Goal: Task Accomplishment & Management: Manage account settings

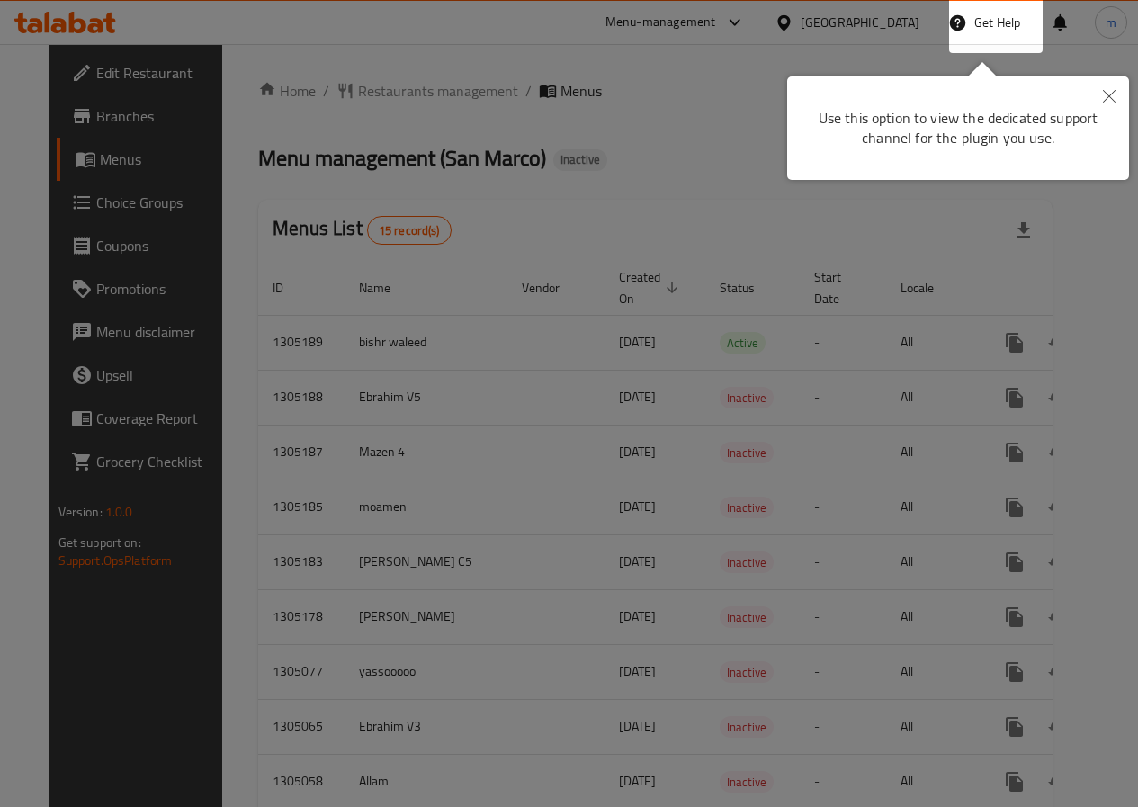
click at [1099, 94] on button "Close" at bounding box center [1110, 96] width 40 height 41
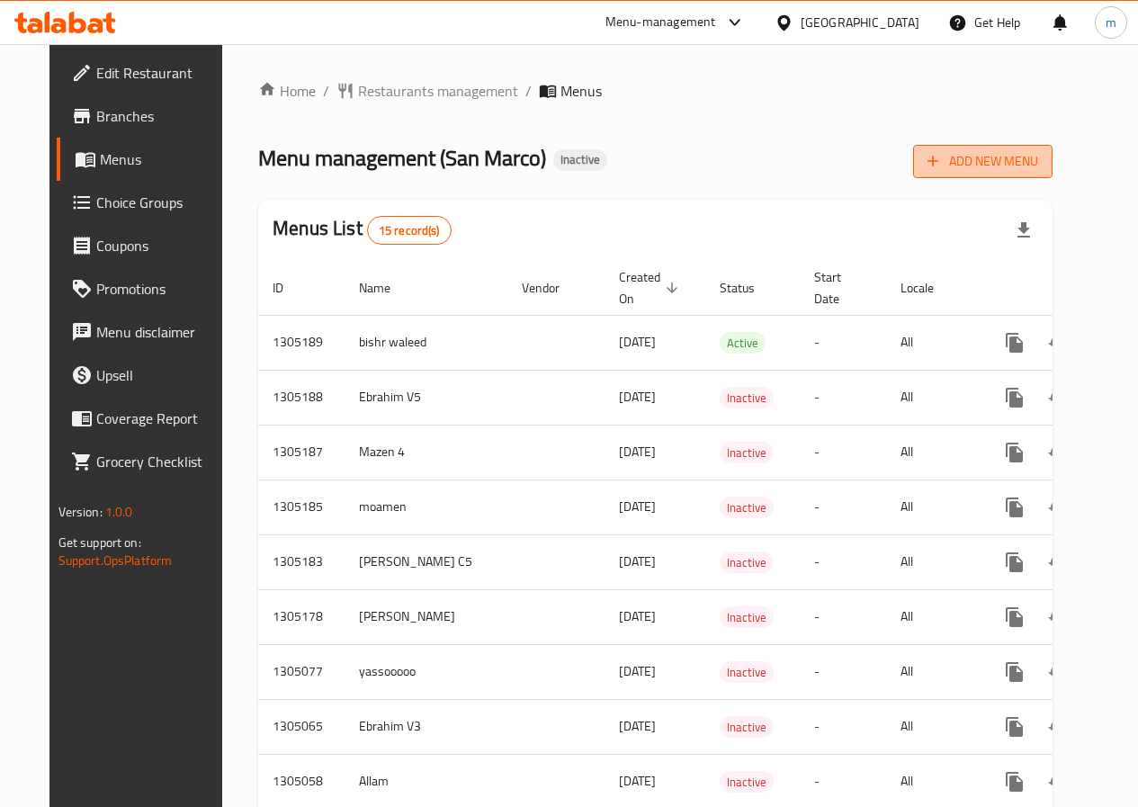
click at [942, 152] on icon "button" at bounding box center [933, 161] width 18 height 18
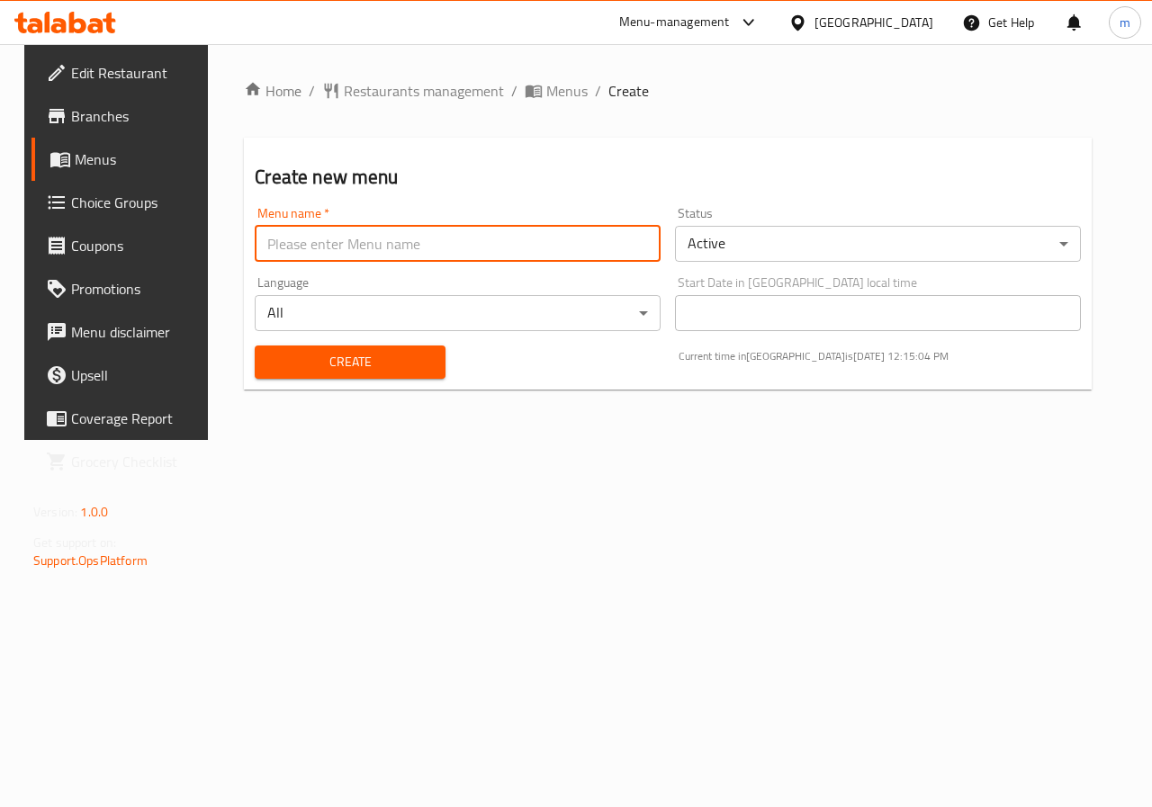
click at [445, 238] on input "text" at bounding box center [458, 244] width 406 height 36
type input "Ateff"
click at [401, 349] on button "Create" at bounding box center [350, 362] width 190 height 33
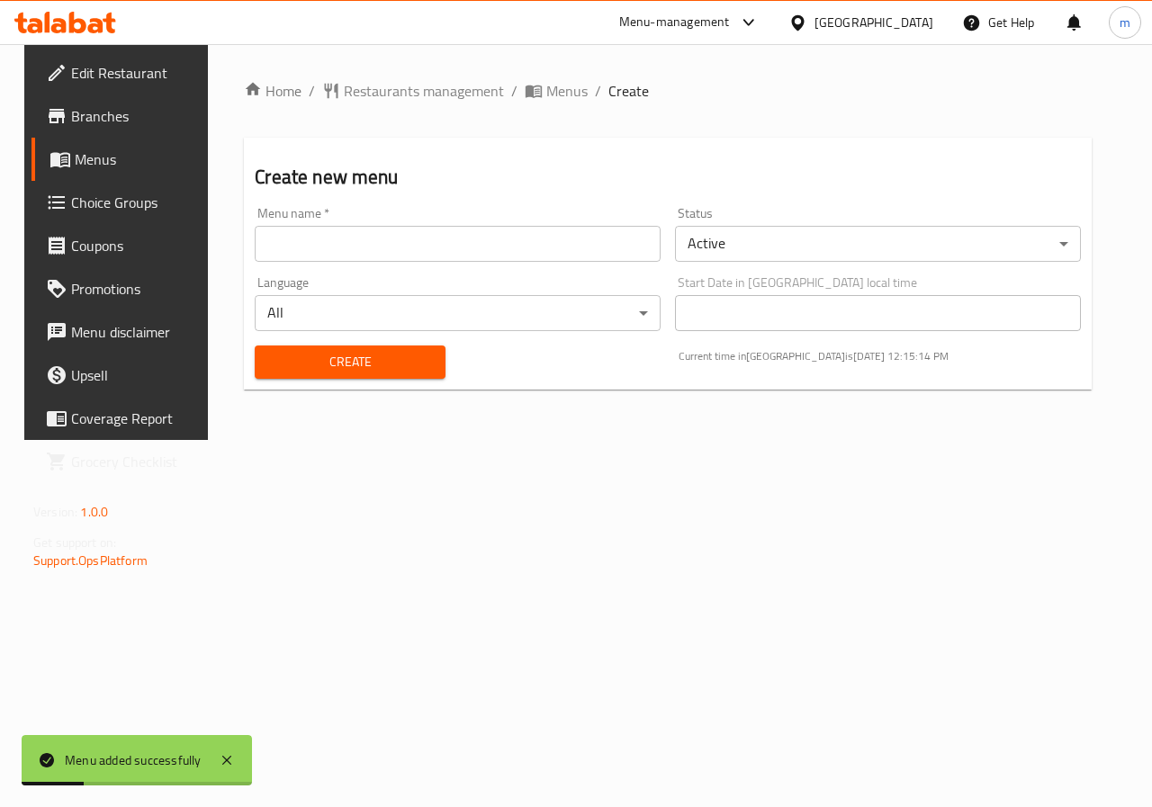
click at [108, 153] on span "Menus" at bounding box center [139, 159] width 128 height 22
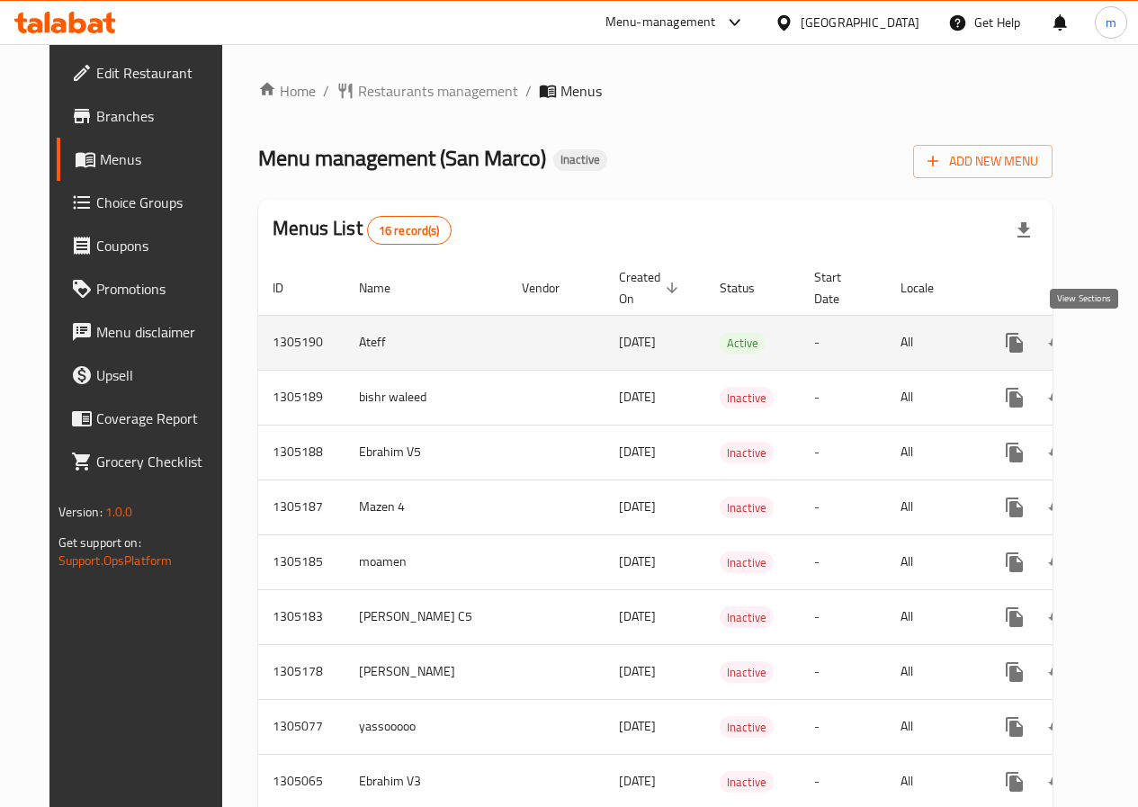
click at [1123, 349] on link "enhanced table" at bounding box center [1144, 342] width 43 height 43
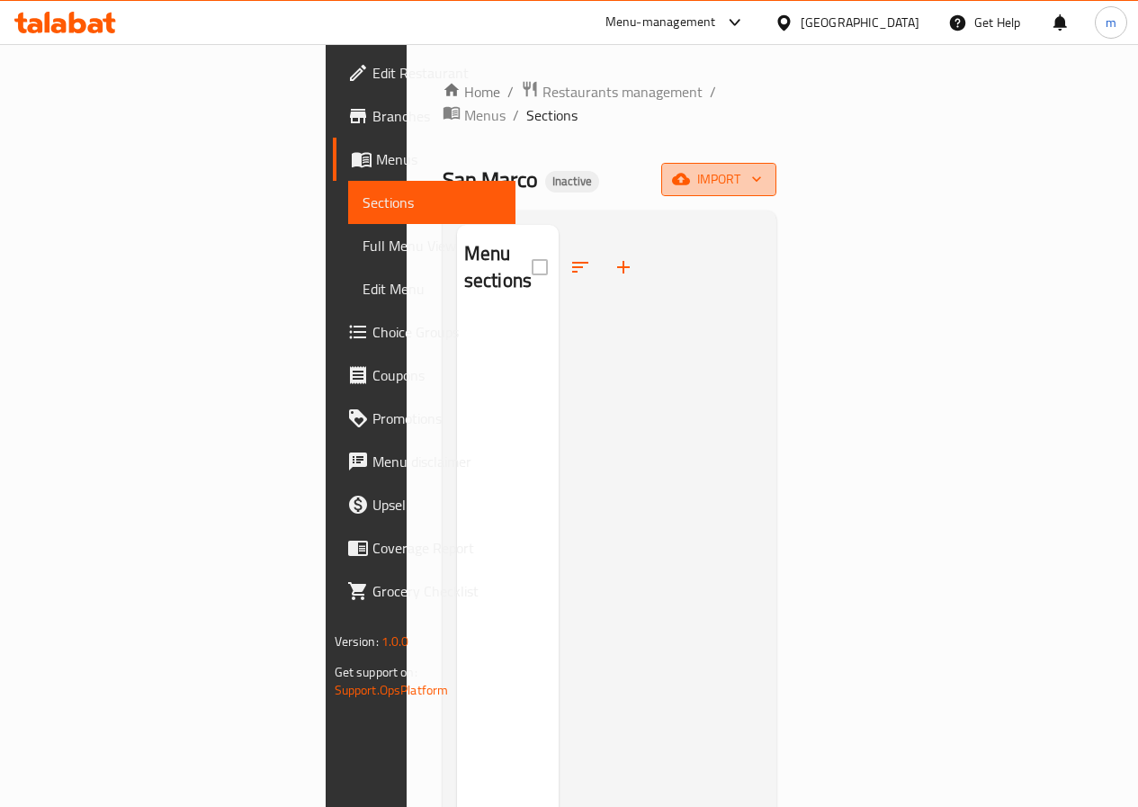
click at [777, 163] on button "import" at bounding box center [718, 179] width 115 height 33
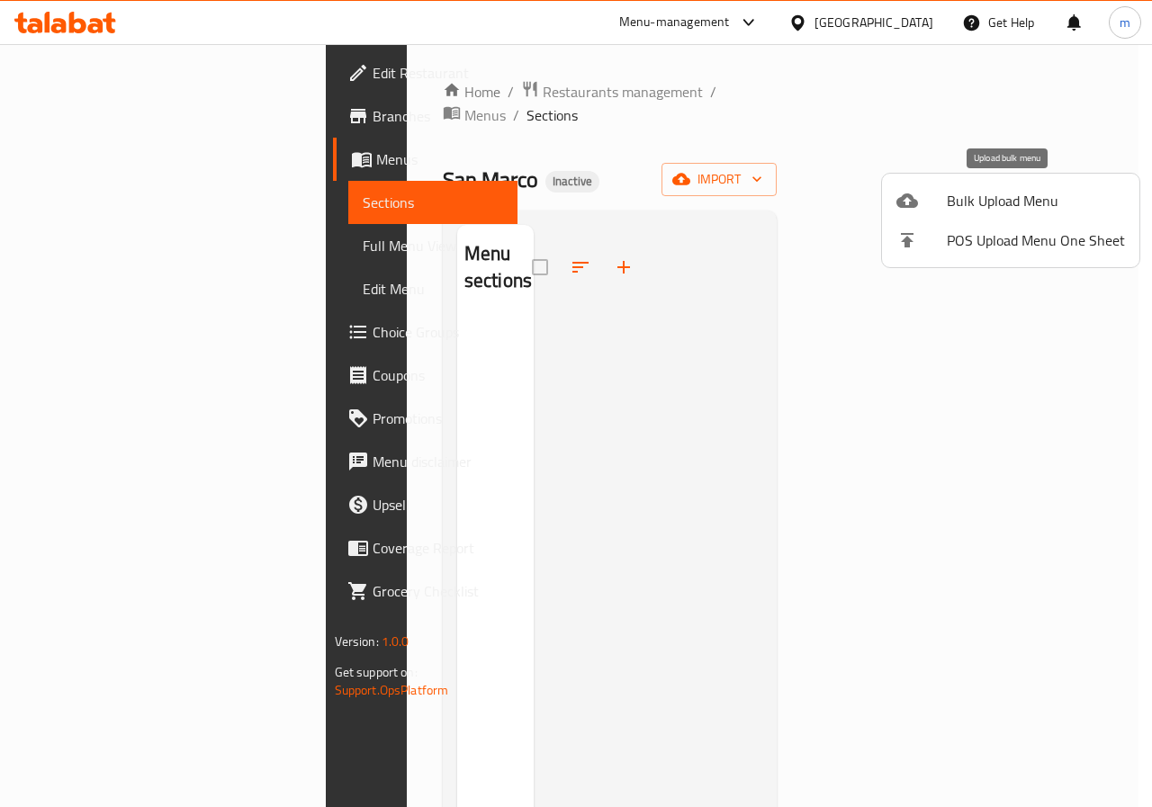
click at [974, 199] on span "Bulk Upload Menu" at bounding box center [1036, 201] width 178 height 22
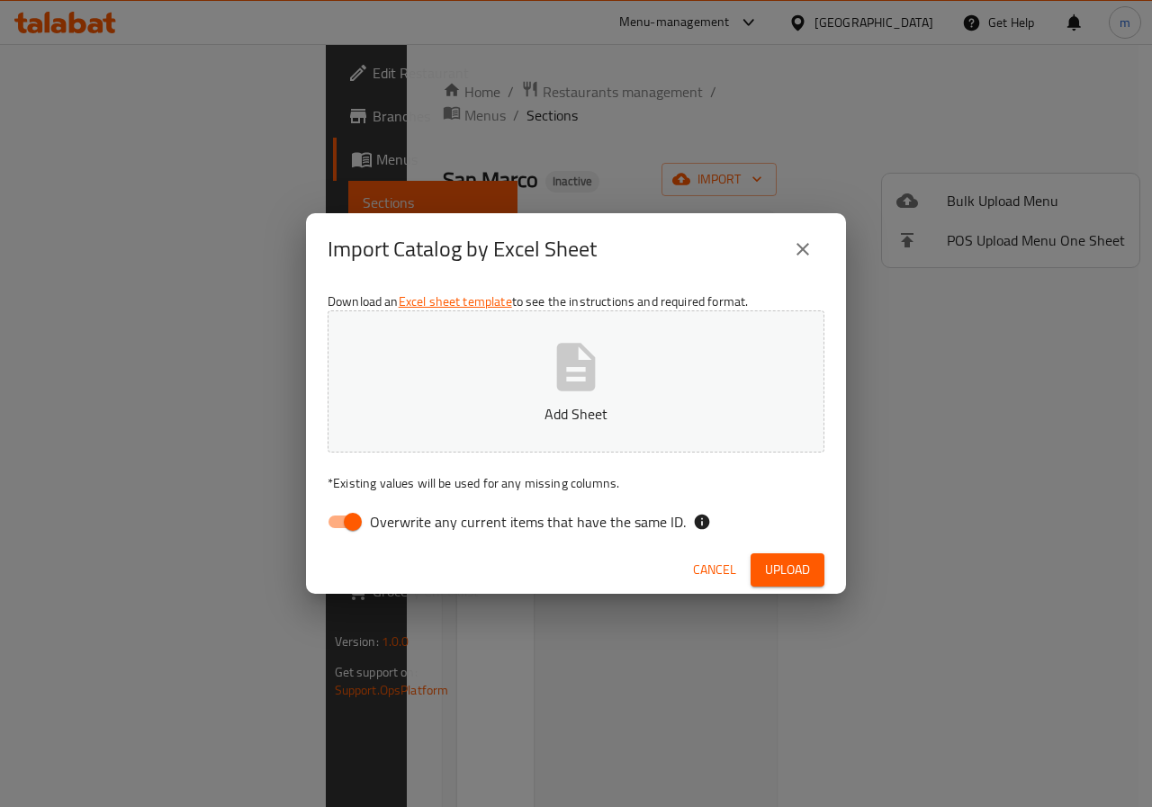
click at [353, 516] on input "Overwrite any current items that have the same ID." at bounding box center [352, 522] width 103 height 34
checkbox input "false"
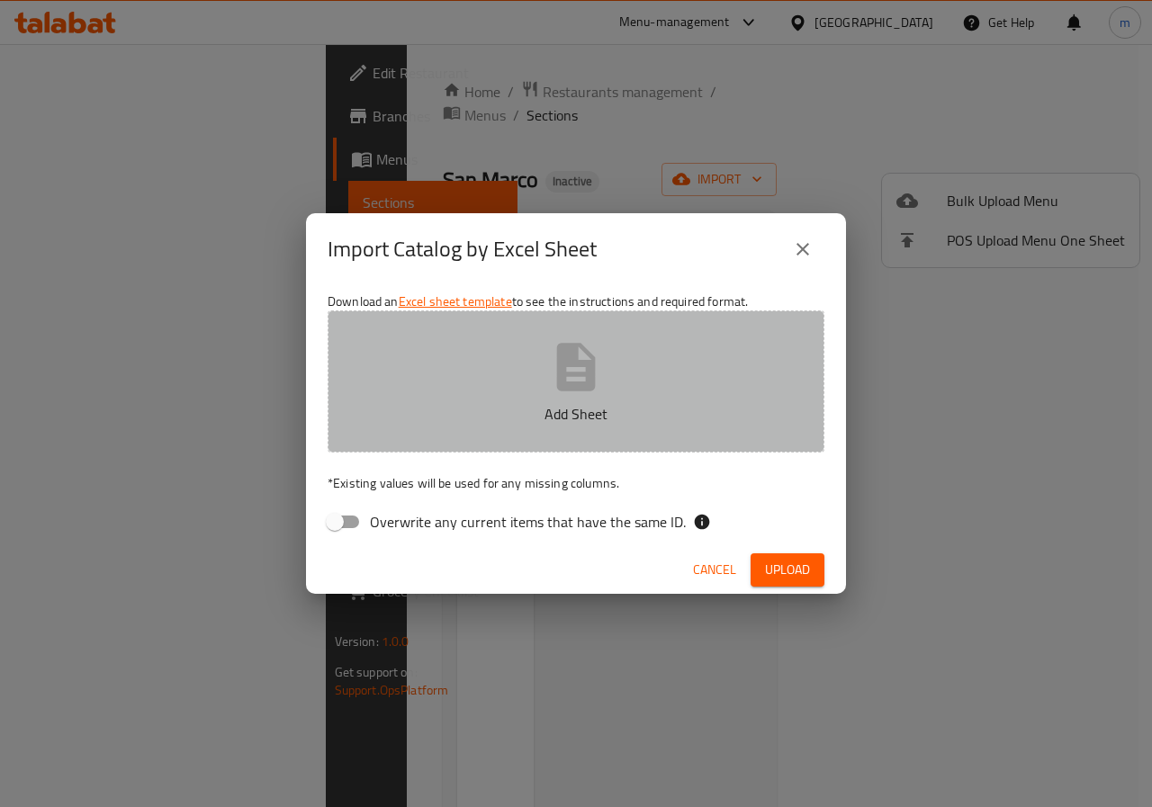
click at [506, 411] on p "Add Sheet" at bounding box center [575, 414] width 441 height 22
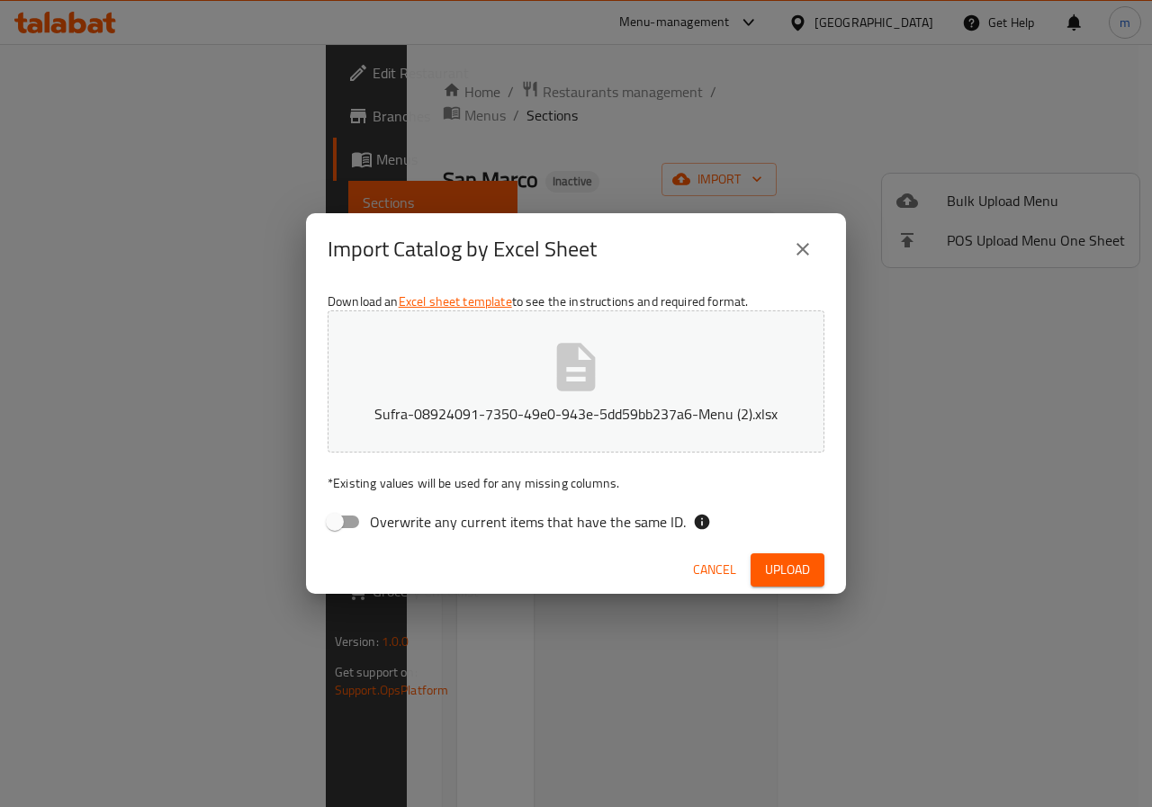
click at [791, 580] on span "Upload" at bounding box center [787, 570] width 45 height 22
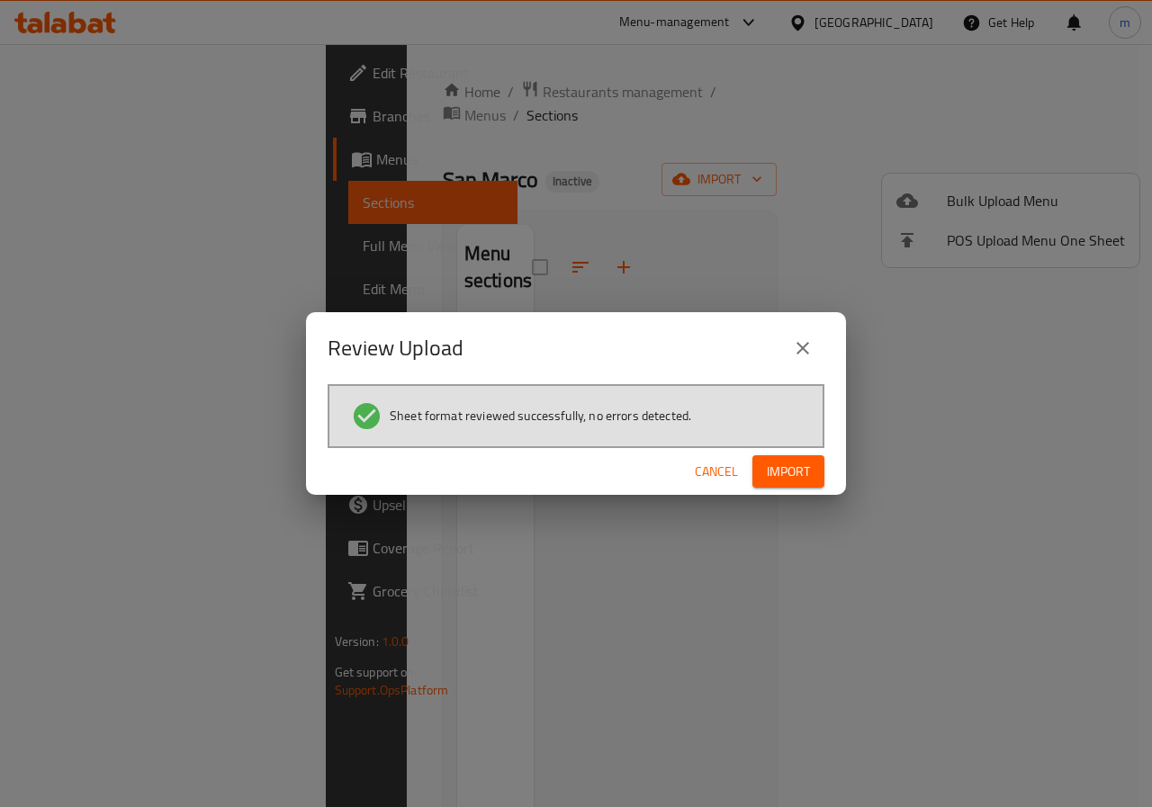
click at [803, 479] on span "Import" at bounding box center [788, 472] width 43 height 22
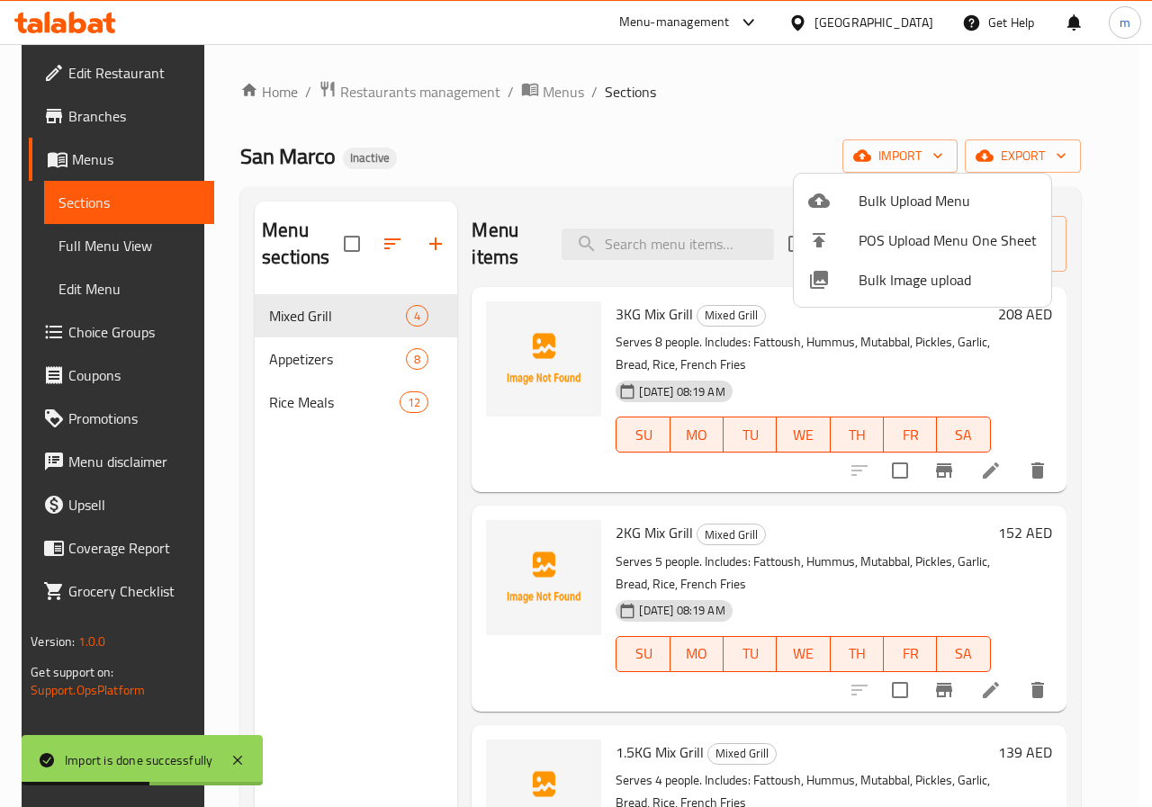
click at [810, 146] on div at bounding box center [576, 403] width 1152 height 807
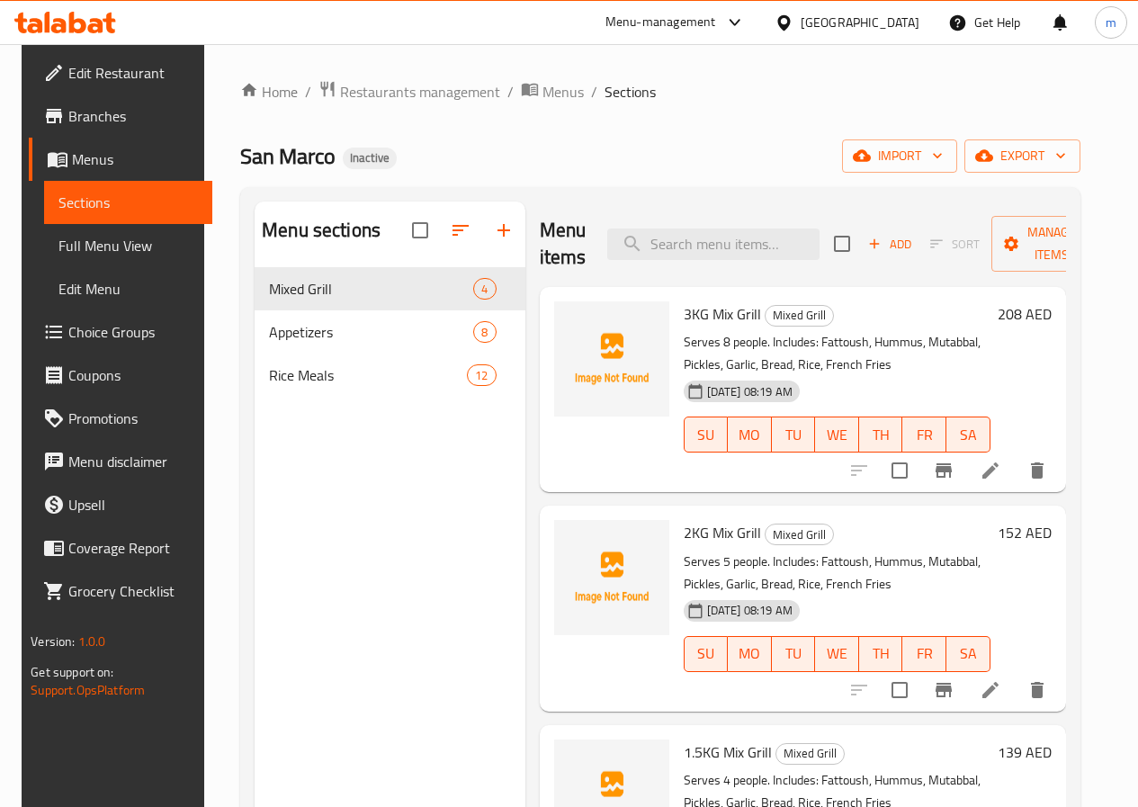
click at [66, 227] on link "Full Menu View" at bounding box center [127, 245] width 167 height 43
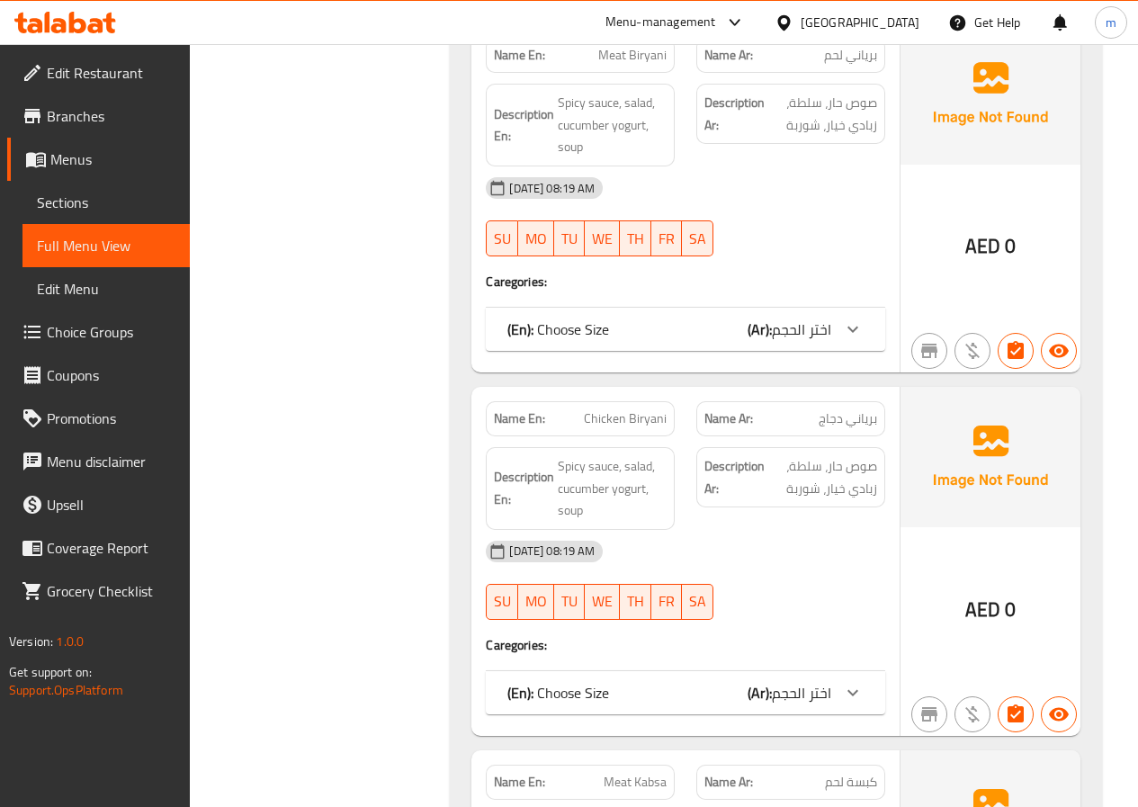
scroll to position [4409, 0]
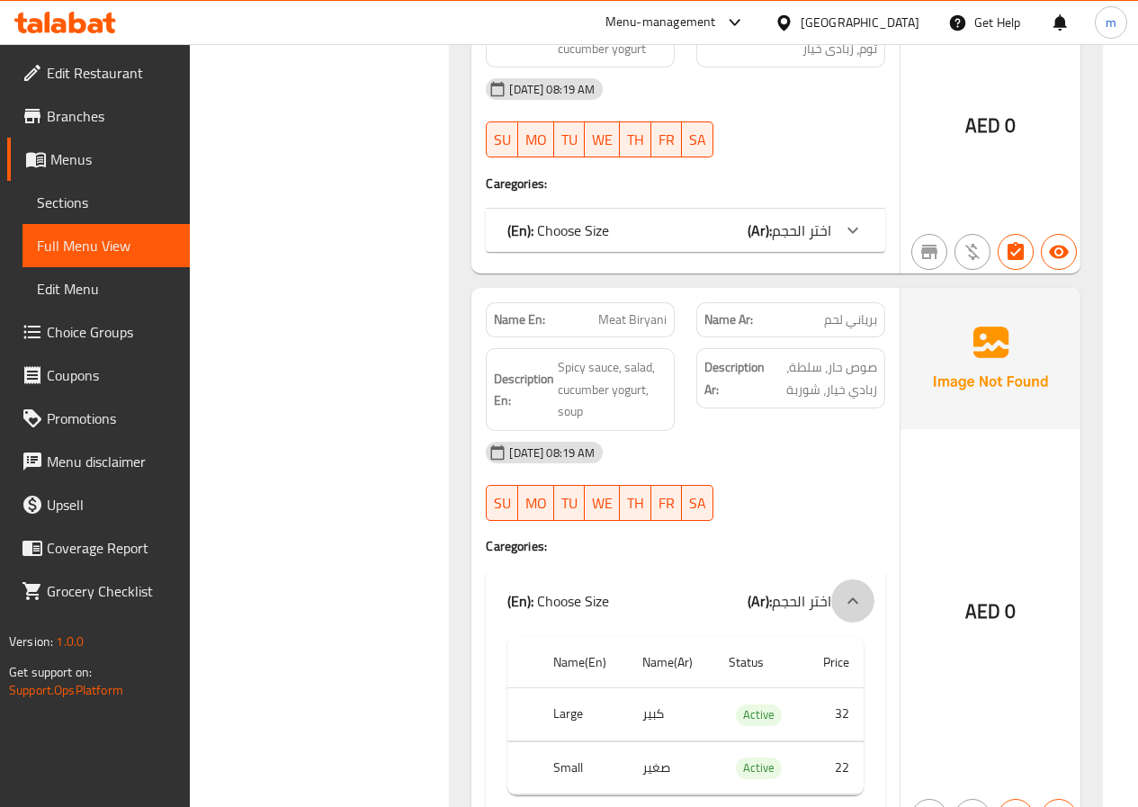
click at [844, 589] on div at bounding box center [852, 601] width 43 height 43
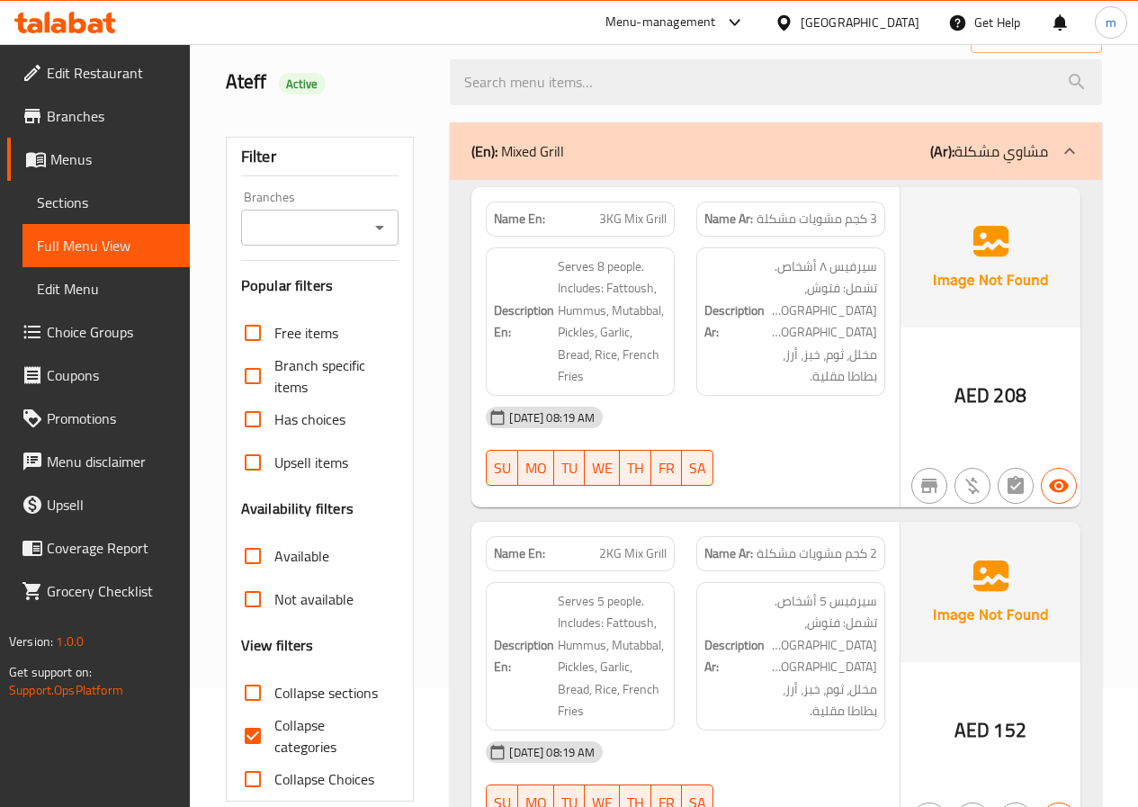
scroll to position [360, 0]
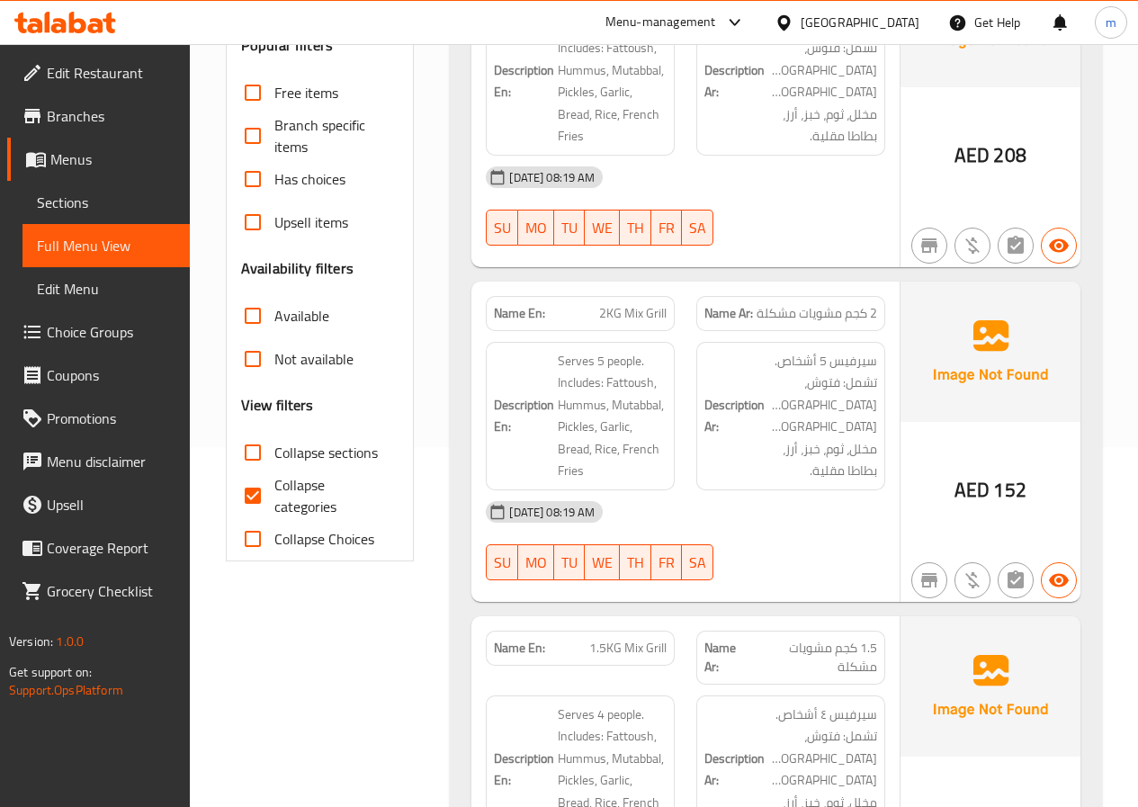
click at [252, 494] on input "Collapse categories" at bounding box center [252, 495] width 43 height 43
checkbox input "false"
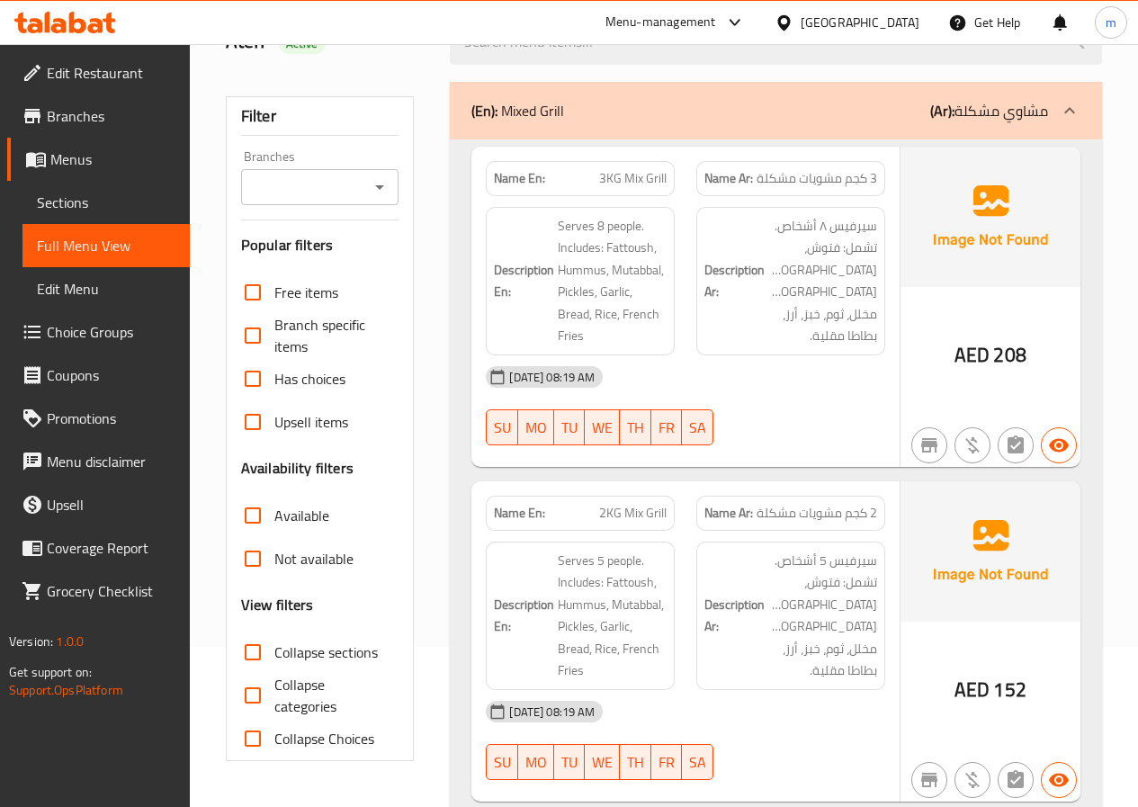
scroll to position [0, 0]
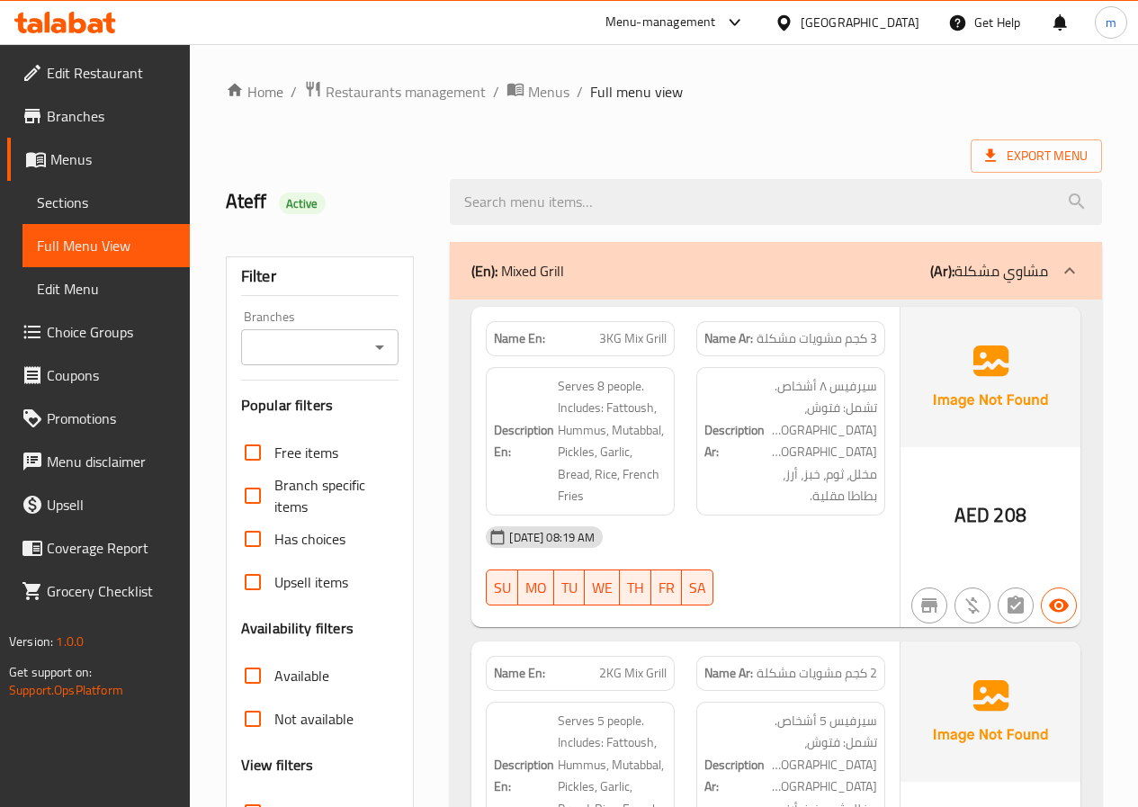
click at [1074, 276] on icon at bounding box center [1070, 271] width 22 height 22
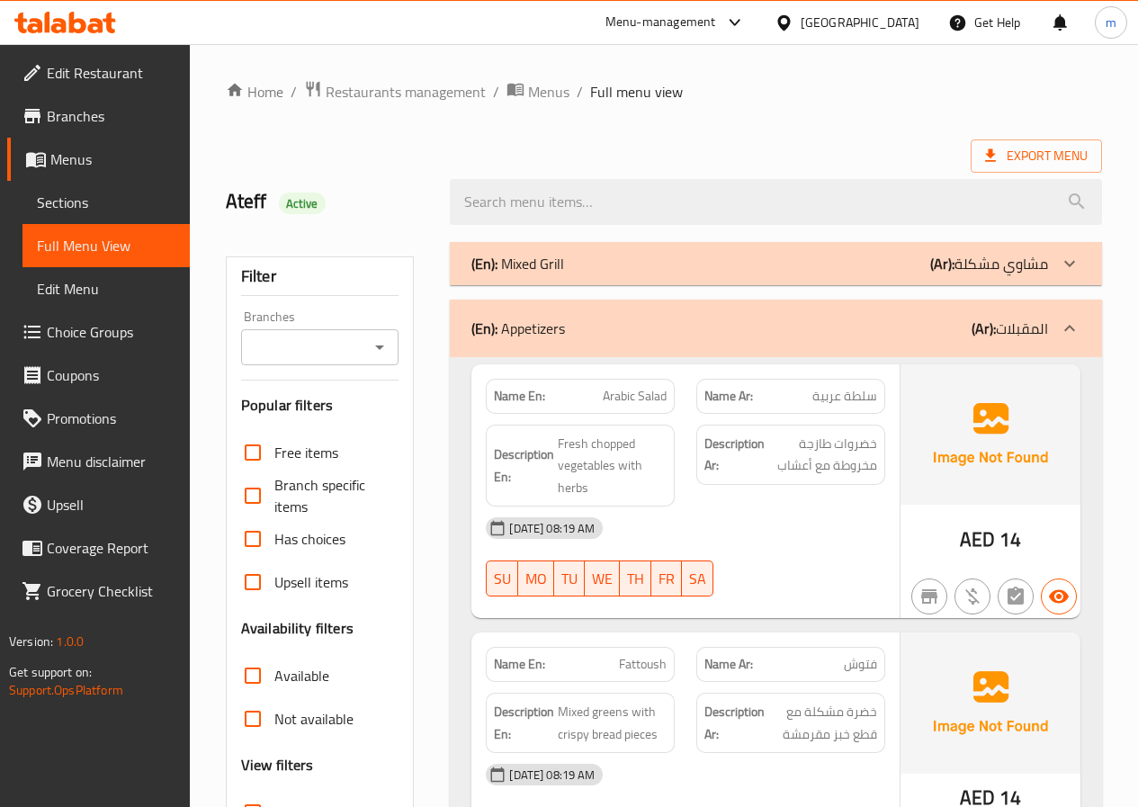
click at [1074, 276] on div at bounding box center [1069, 263] width 43 height 43
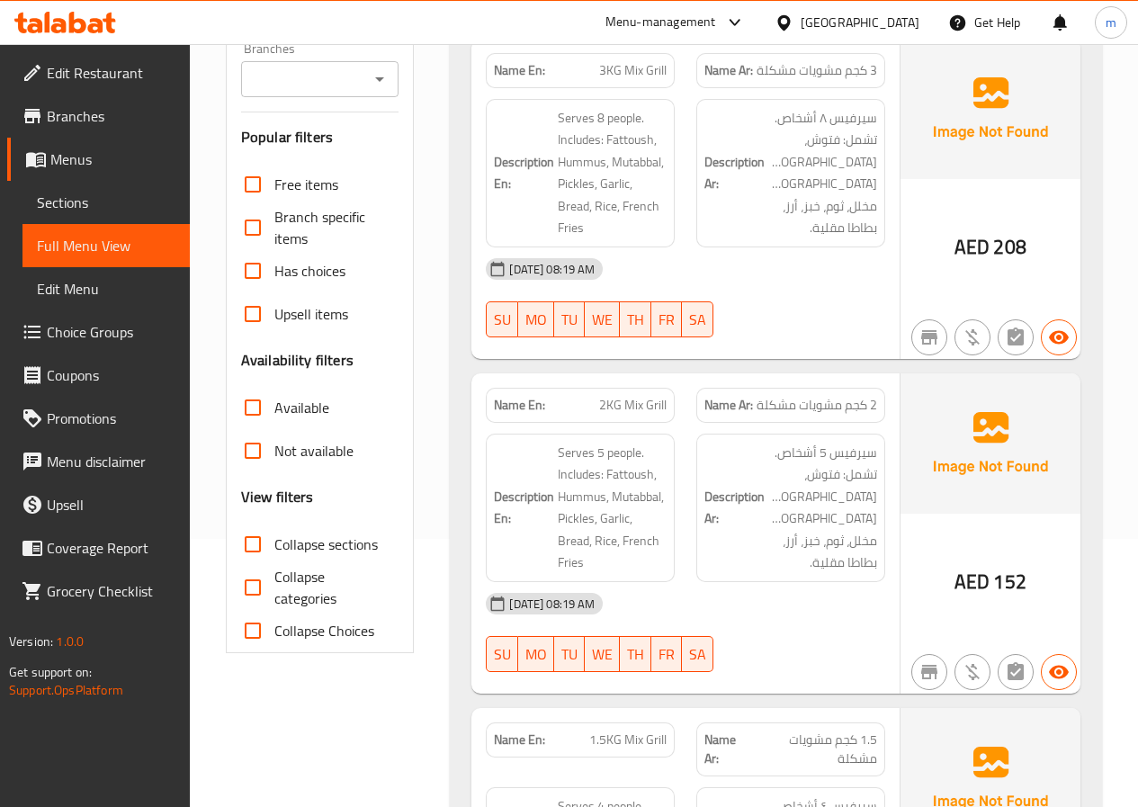
scroll to position [90, 0]
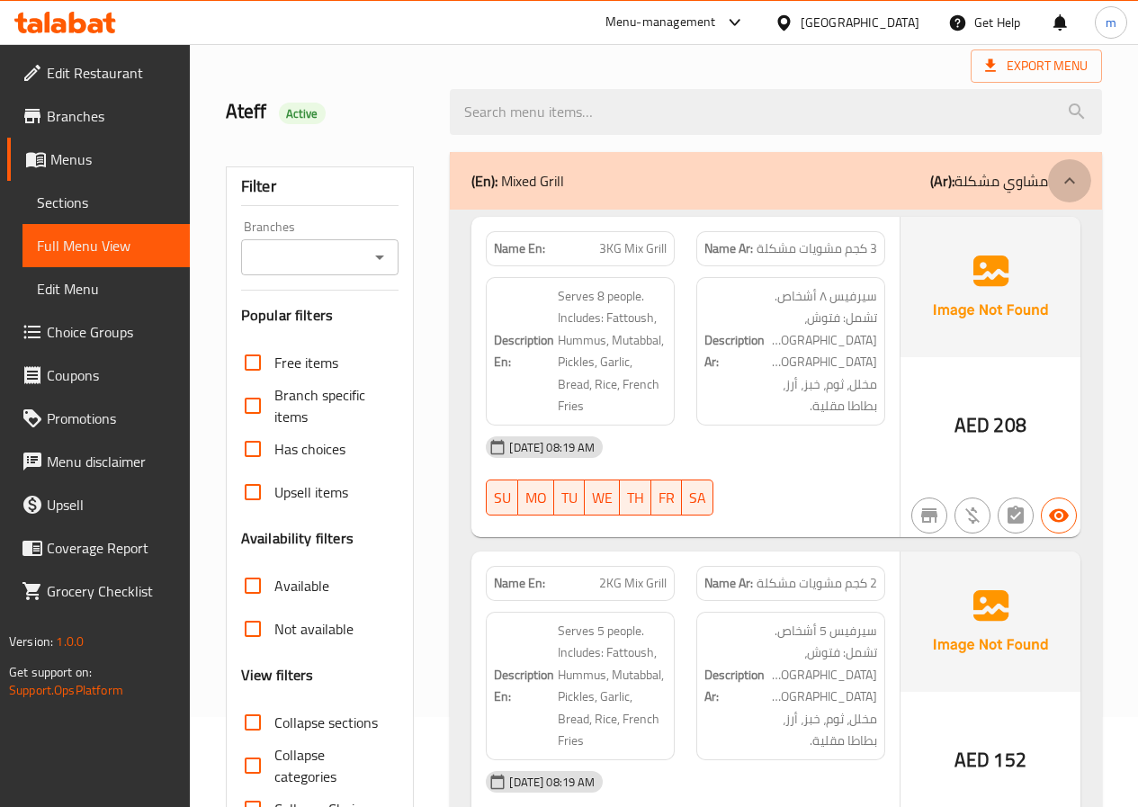
click at [1056, 191] on div at bounding box center [1069, 180] width 43 height 43
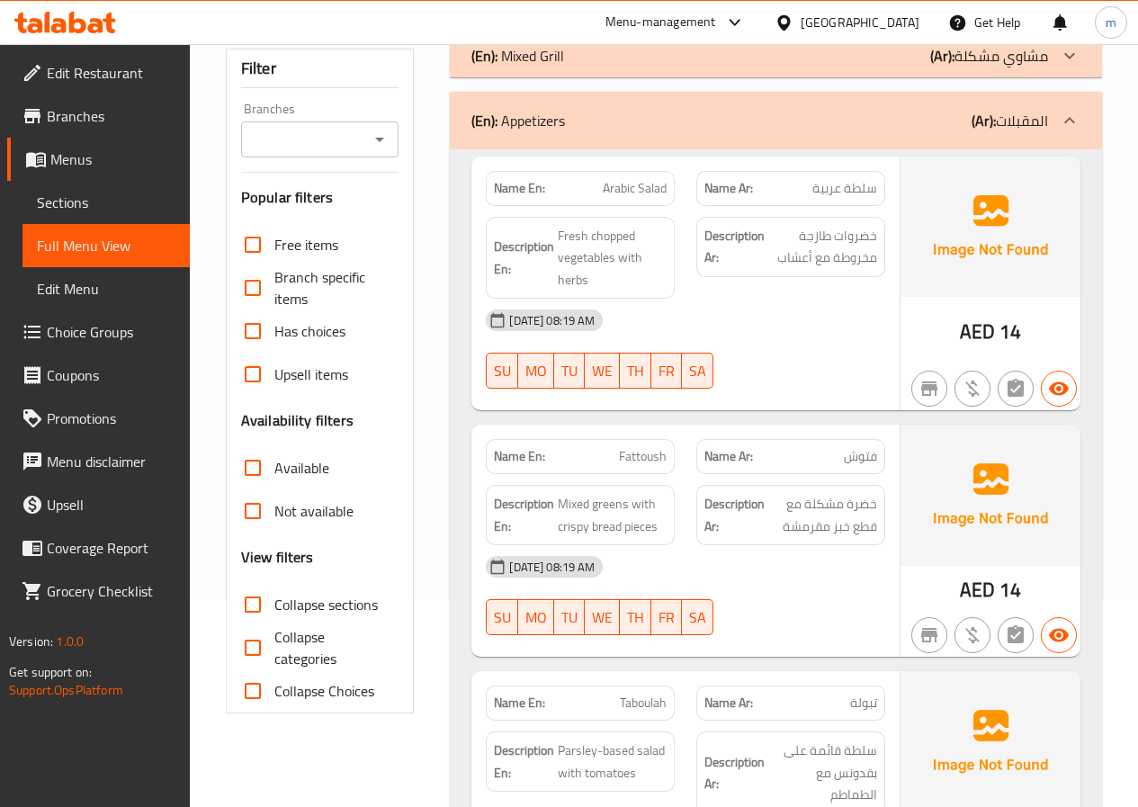
scroll to position [270, 0]
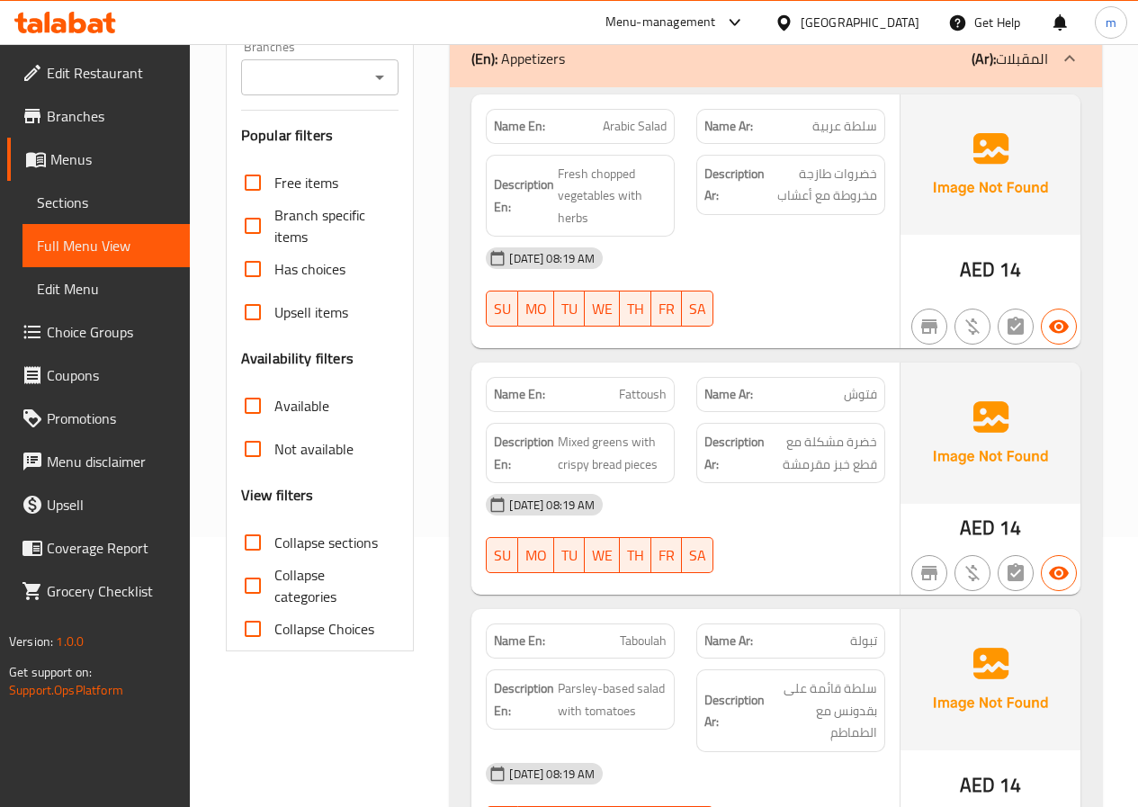
click at [1073, 60] on icon at bounding box center [1070, 59] width 22 height 22
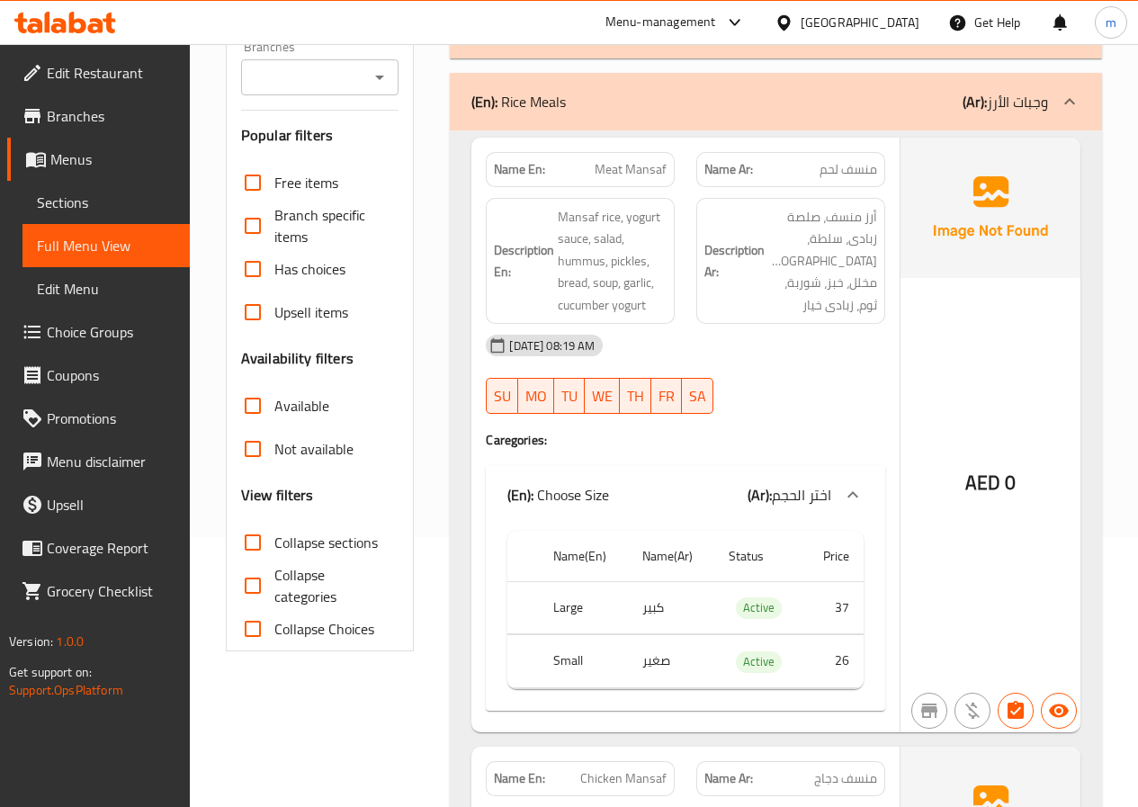
click at [1064, 105] on icon at bounding box center [1070, 102] width 22 height 22
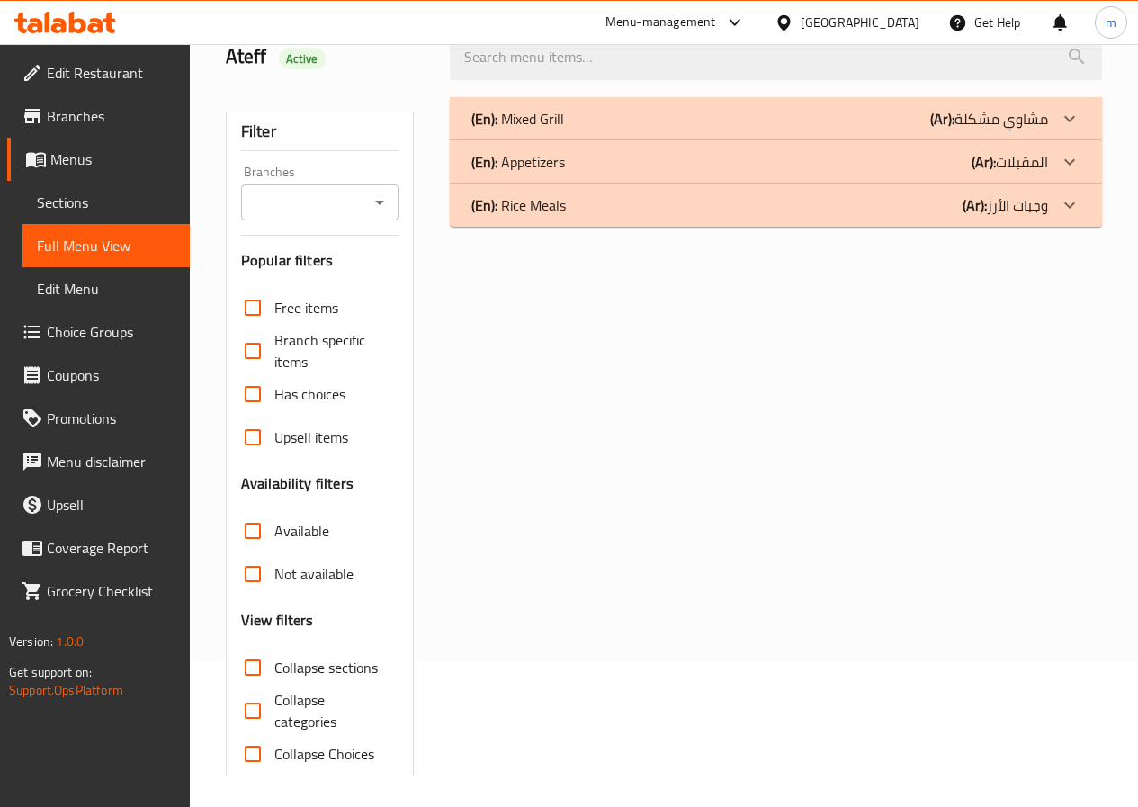
scroll to position [90, 0]
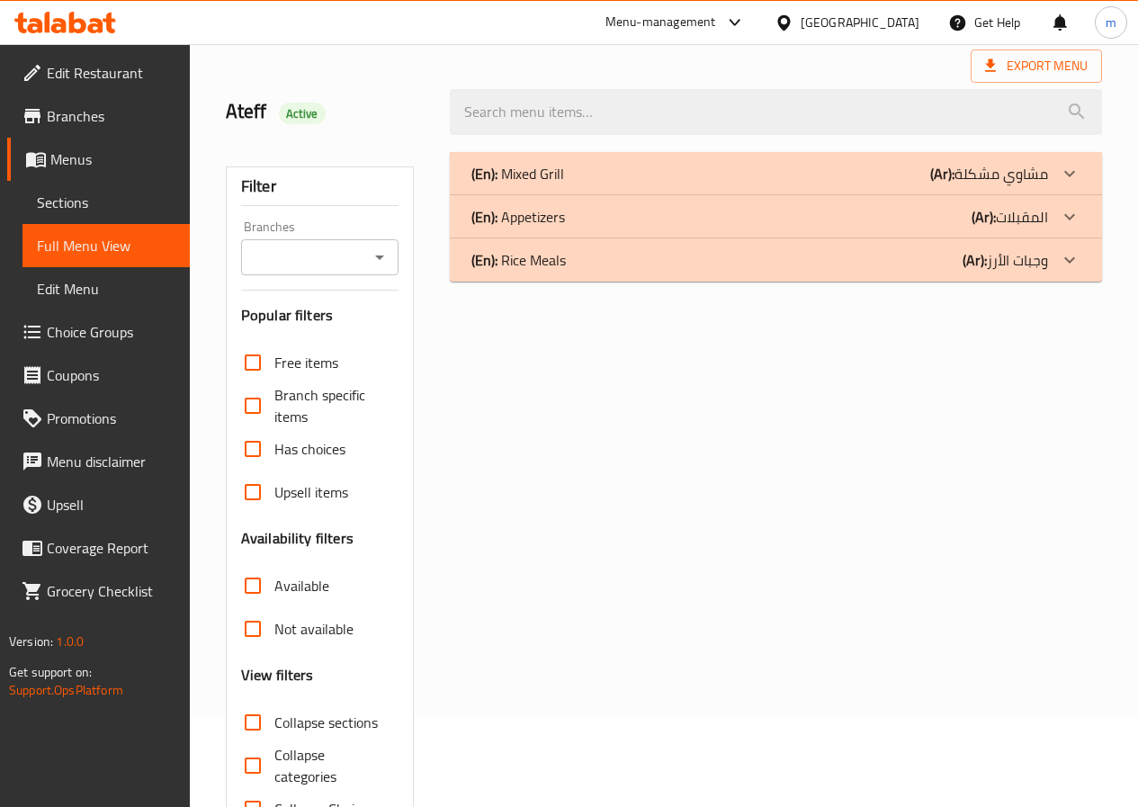
click at [1075, 184] on icon at bounding box center [1070, 174] width 22 height 22
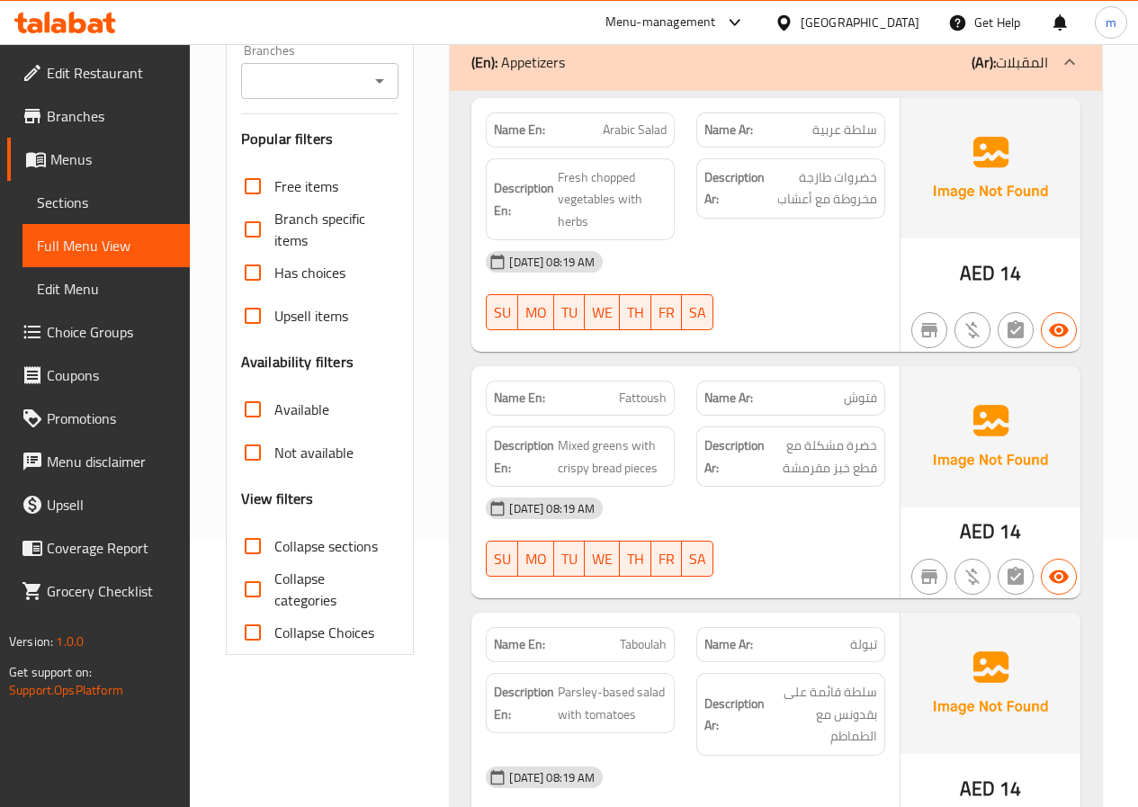
scroll to position [270, 0]
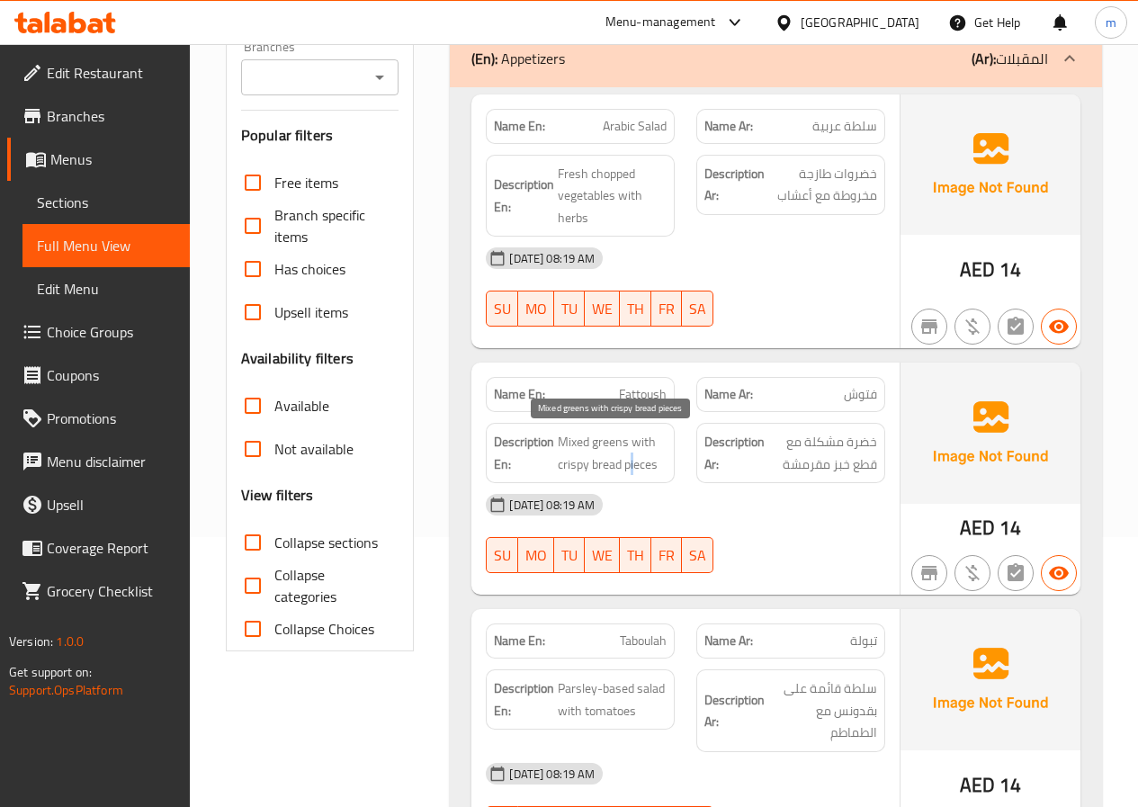
click at [637, 466] on span "Mixed greens with crispy bread pieces" at bounding box center [612, 453] width 109 height 44
click at [628, 463] on span "Mixed greens with crispy bread pieces" at bounding box center [612, 453] width 109 height 44
drag, startPoint x: 624, startPoint y: 463, endPoint x: 684, endPoint y: 460, distance: 59.5
click at [684, 460] on div "Description En: Mixed greens with crispy bread pieces" at bounding box center [580, 453] width 211 height 82
copy span "pieces"
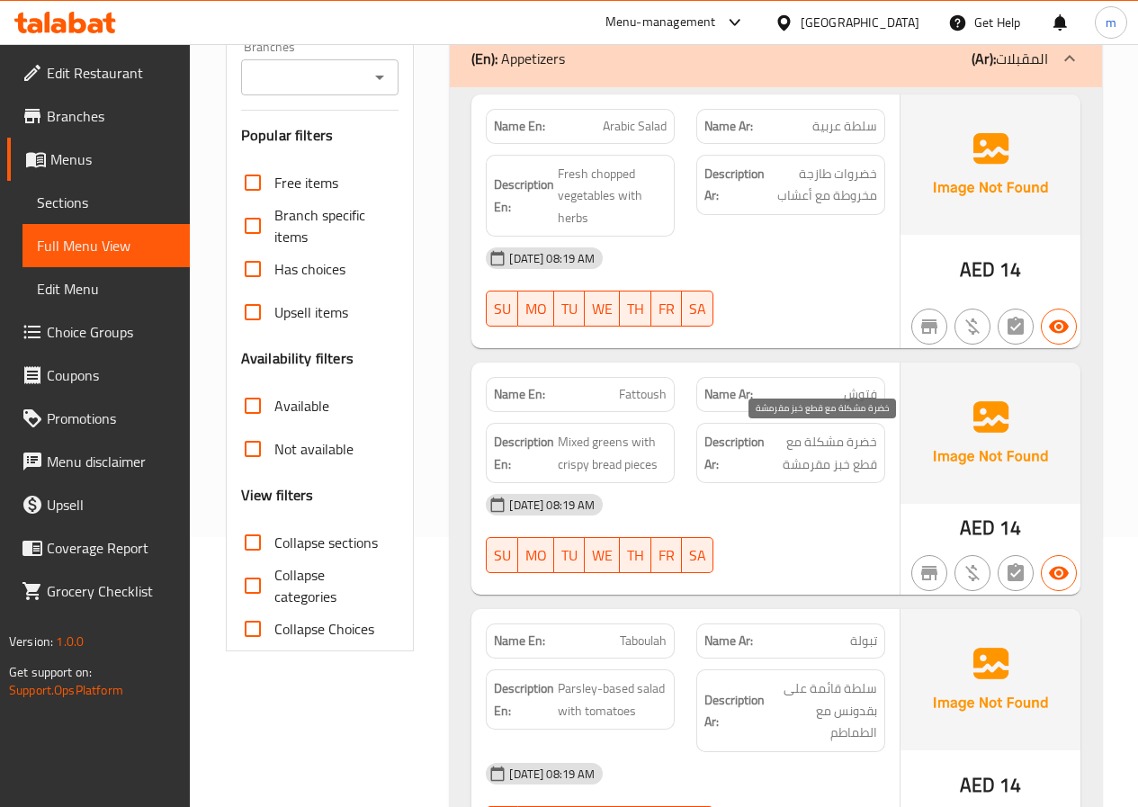
click at [845, 445] on span "خضرة مشكلة مع قطع خبز مقرمشة" at bounding box center [822, 453] width 109 height 44
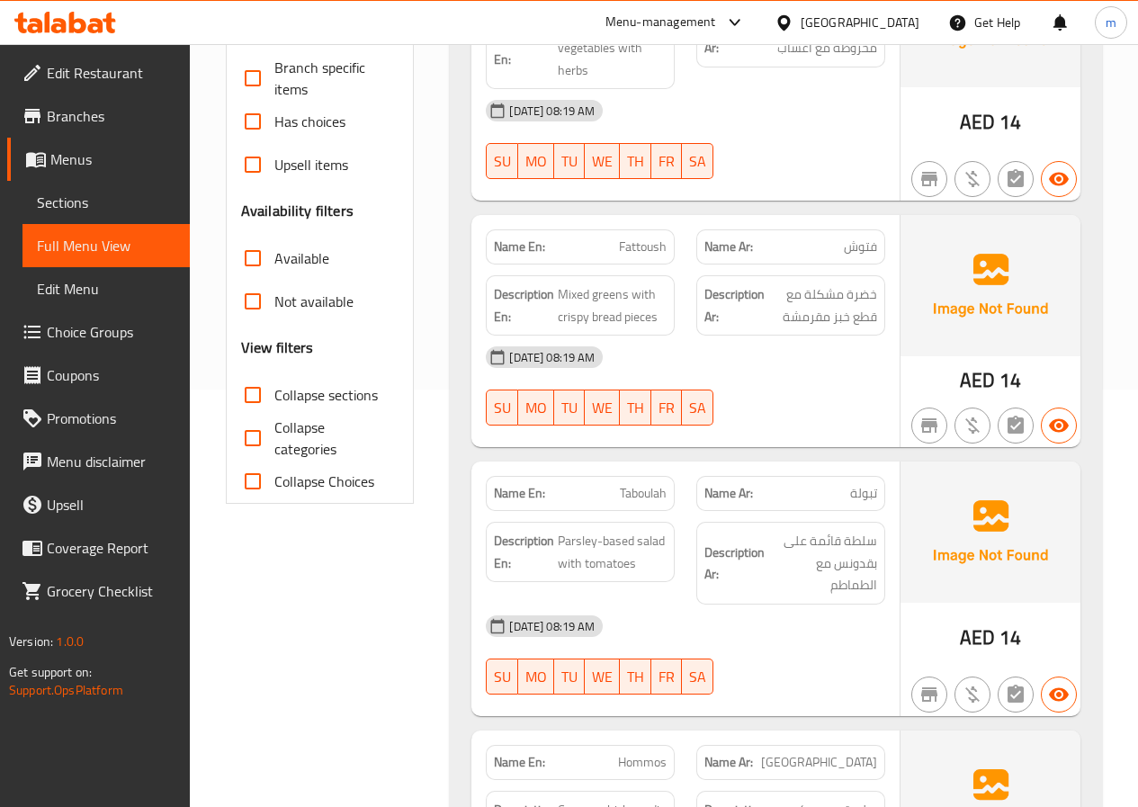
scroll to position [450, 0]
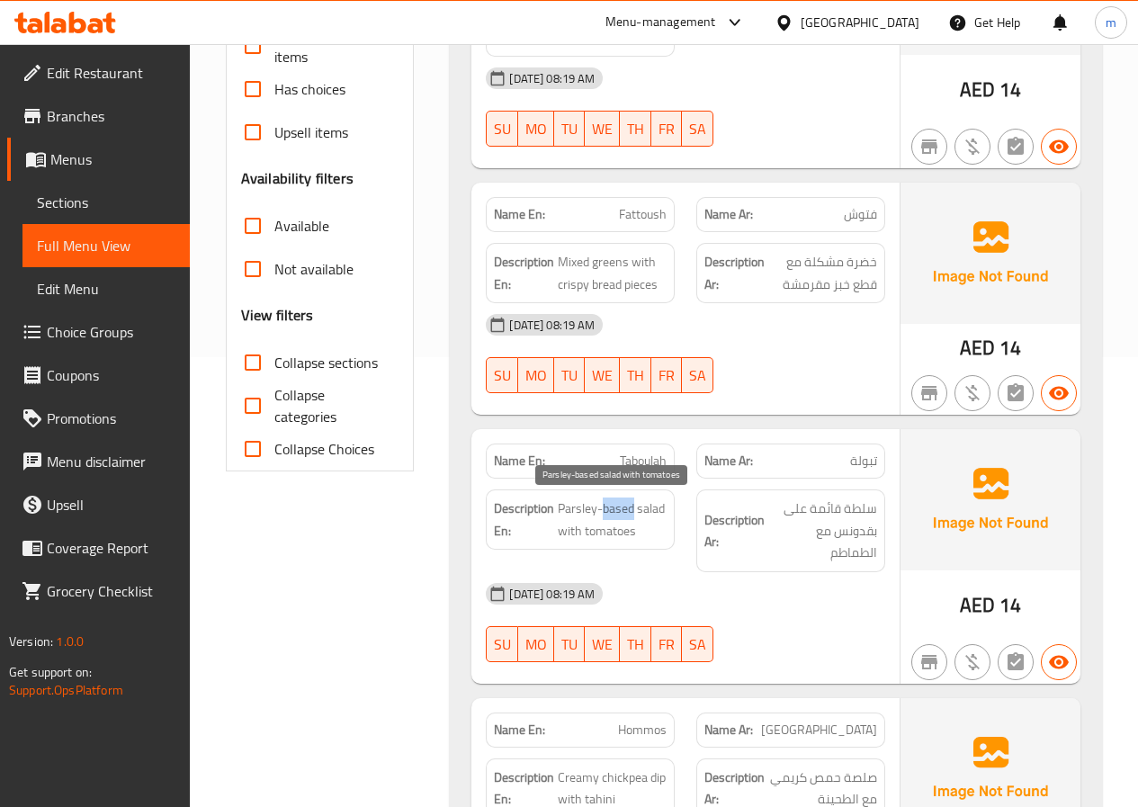
drag, startPoint x: 601, startPoint y: 509, endPoint x: 634, endPoint y: 508, distance: 33.3
click at [634, 508] on span "Parsley-based salad with tomatoes" at bounding box center [612, 520] width 109 height 44
copy span "based"
